Goal: Task Accomplishment & Management: Manage account settings

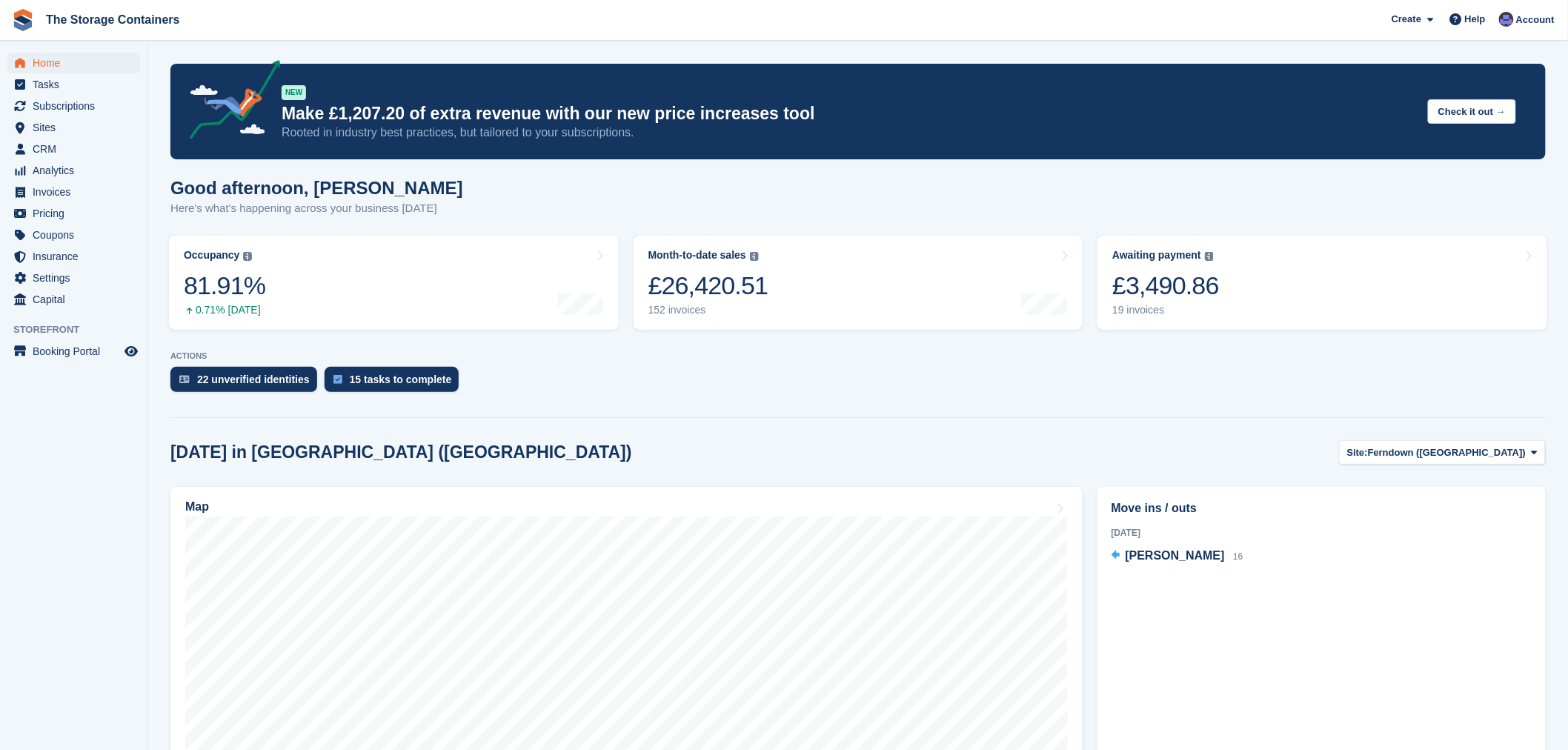
drag, startPoint x: 0, startPoint y: 0, endPoint x: 878, endPoint y: 368, distance: 952.0
click at [878, 368] on div "22 unverified identities 15 tasks to complete" at bounding box center [858, 382] width 1376 height 32
click at [659, 371] on div "22 unverified identities 15 tasks to complete" at bounding box center [858, 382] width 1376 height 32
click at [623, 330] on turbo-frame "Occupancy The percentage of all currently allocated units in terms of area. Inc…" at bounding box center [394, 282] width 465 height 109
click at [620, 264] on turbo-frame "Occupancy The percentage of all currently allocated units in terms of area. Inc…" at bounding box center [394, 282] width 465 height 109
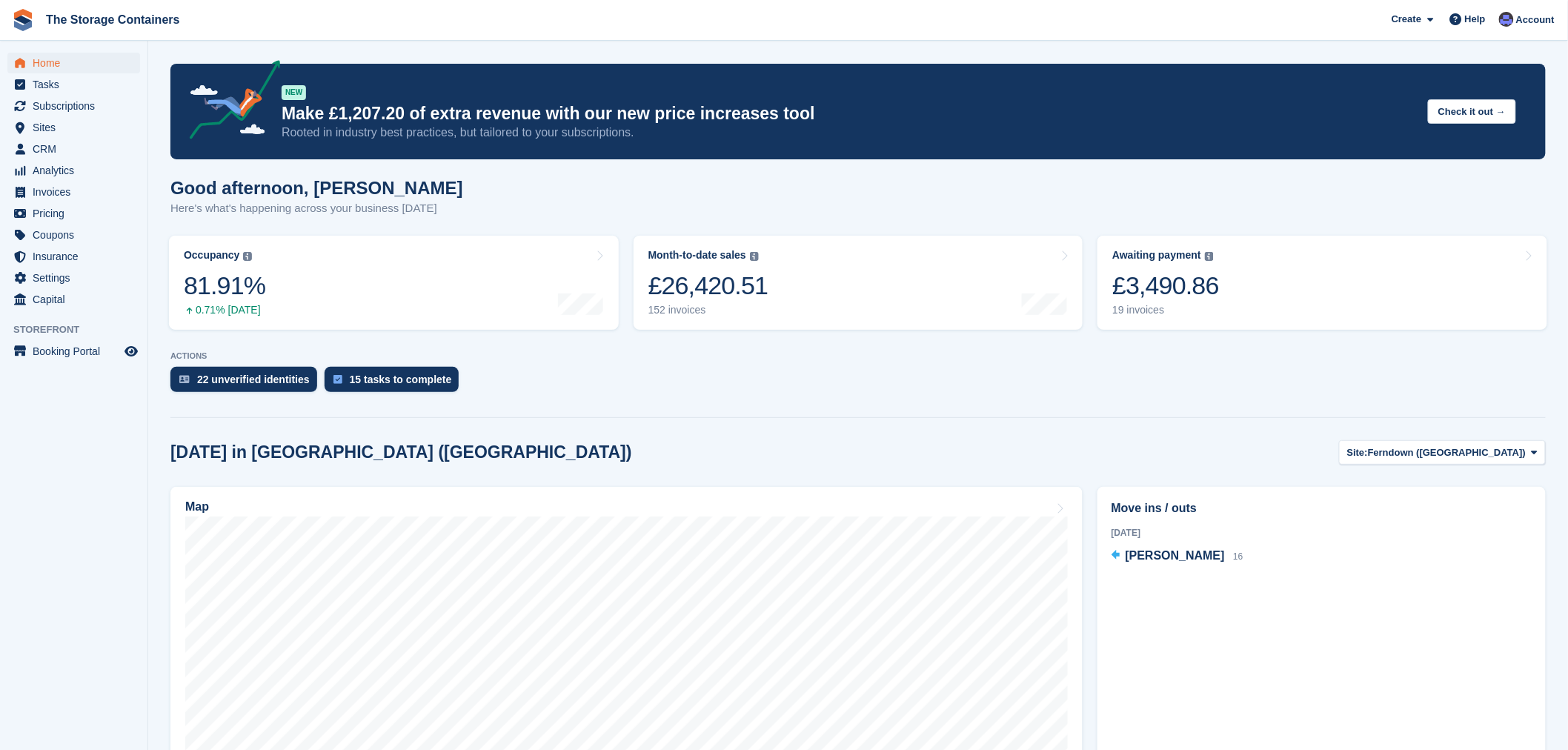
click at [624, 207] on div "Good afternoon, [PERSON_NAME] Here's what's happening across your business [DAT…" at bounding box center [858, 206] width 1376 height 57
click at [646, 208] on div "Good afternoon, [PERSON_NAME] Here's what's happening across your business [DAT…" at bounding box center [858, 206] width 1376 height 57
click at [707, 367] on div "22 unverified identities 15 tasks to complete" at bounding box center [858, 382] width 1376 height 32
drag, startPoint x: 808, startPoint y: 371, endPoint x: 810, endPoint y: 302, distance: 69.0
click at [810, 373] on div "22 unverified identities 15 tasks to complete" at bounding box center [858, 382] width 1376 height 32
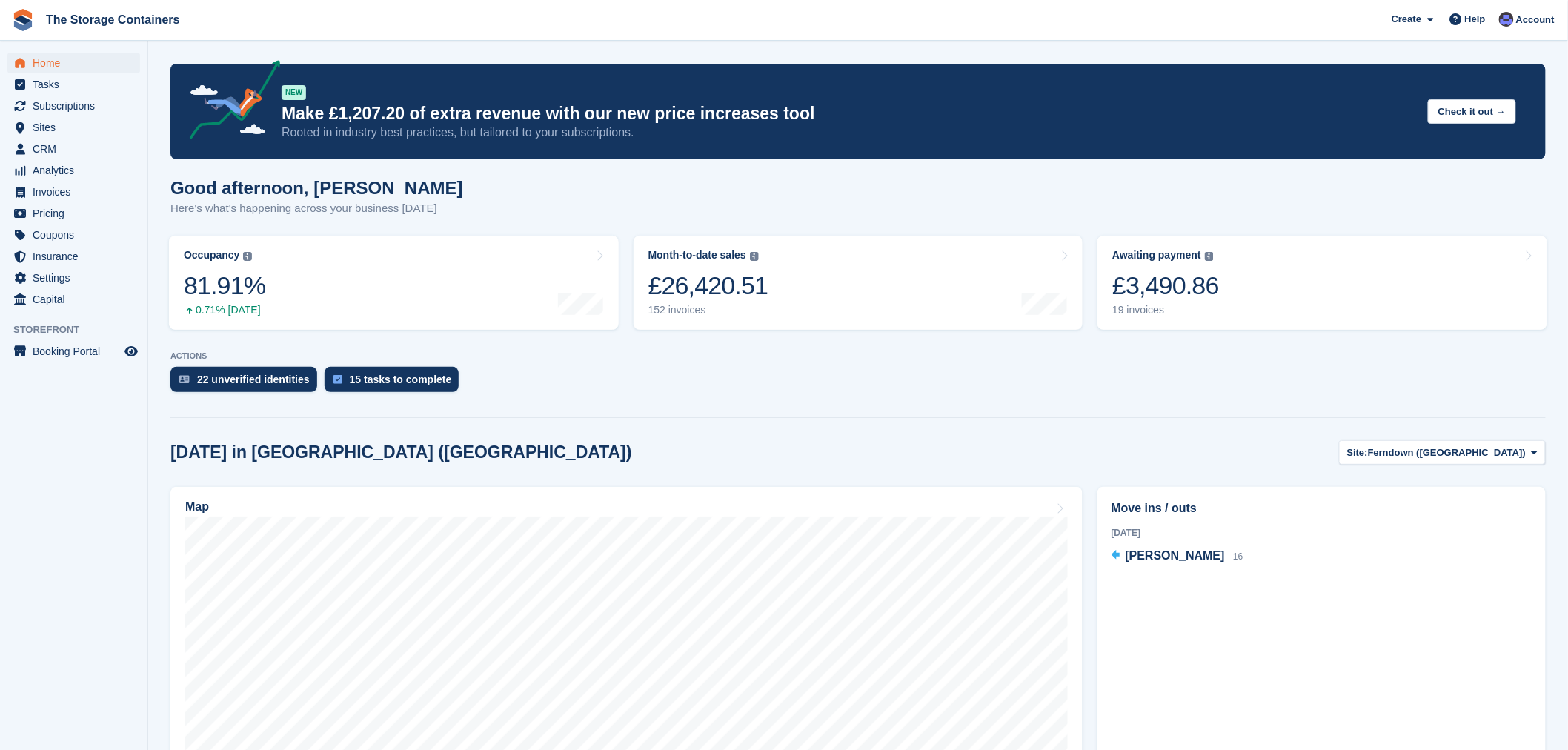
click at [845, 197] on div "Good afternoon, [PERSON_NAME] Here's what's happening across your business [DAT…" at bounding box center [858, 206] width 1376 height 57
click at [836, 349] on section "NEW Make £1,207.20 of extra revenue with our new price increases tool Rooted in…" at bounding box center [858, 567] width 1420 height 1134
click at [843, 371] on div "22 unverified identities 15 tasks to complete" at bounding box center [858, 382] width 1376 height 32
click at [804, 380] on div "22 unverified identities 15 tasks to complete" at bounding box center [858, 382] width 1376 height 32
click at [883, 392] on div "22 unverified identities 15 tasks to complete" at bounding box center [858, 382] width 1376 height 32
